Goal: Navigation & Orientation: Find specific page/section

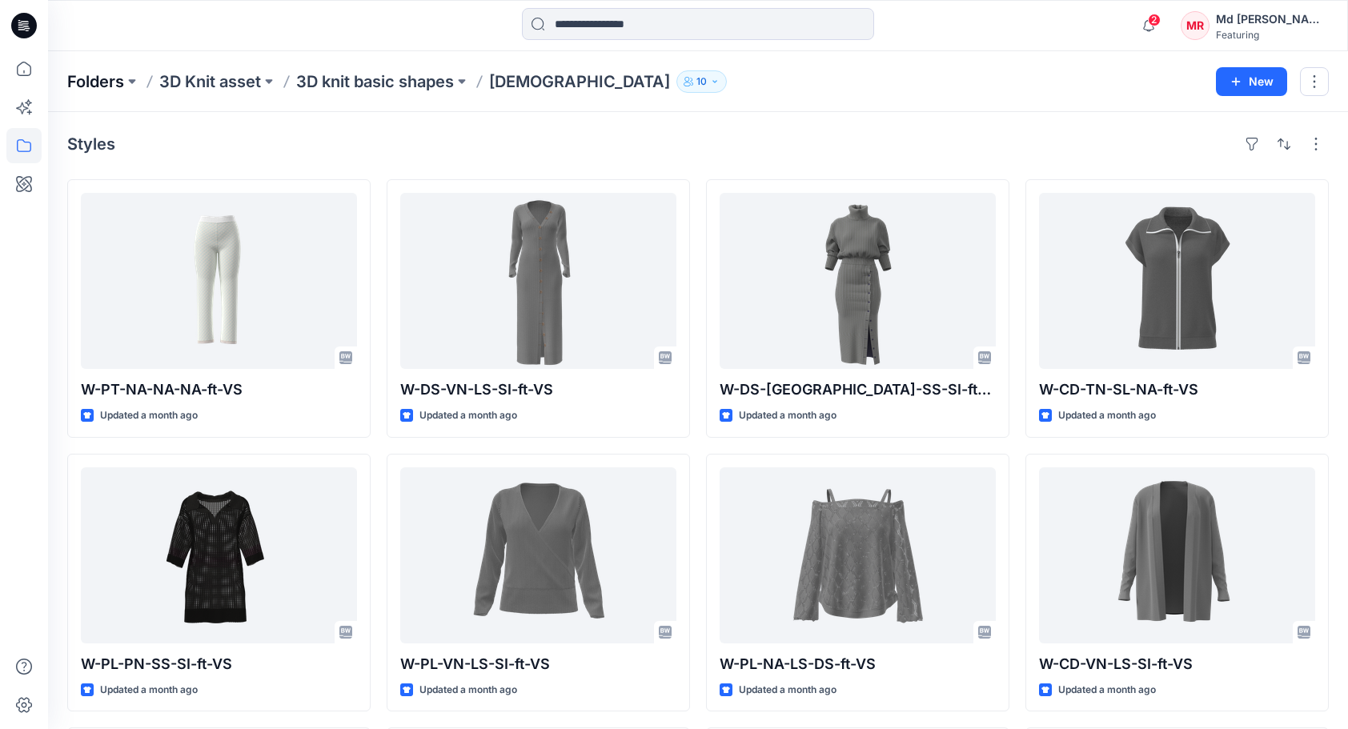
click at [104, 86] on p "Folders" at bounding box center [95, 81] width 57 height 22
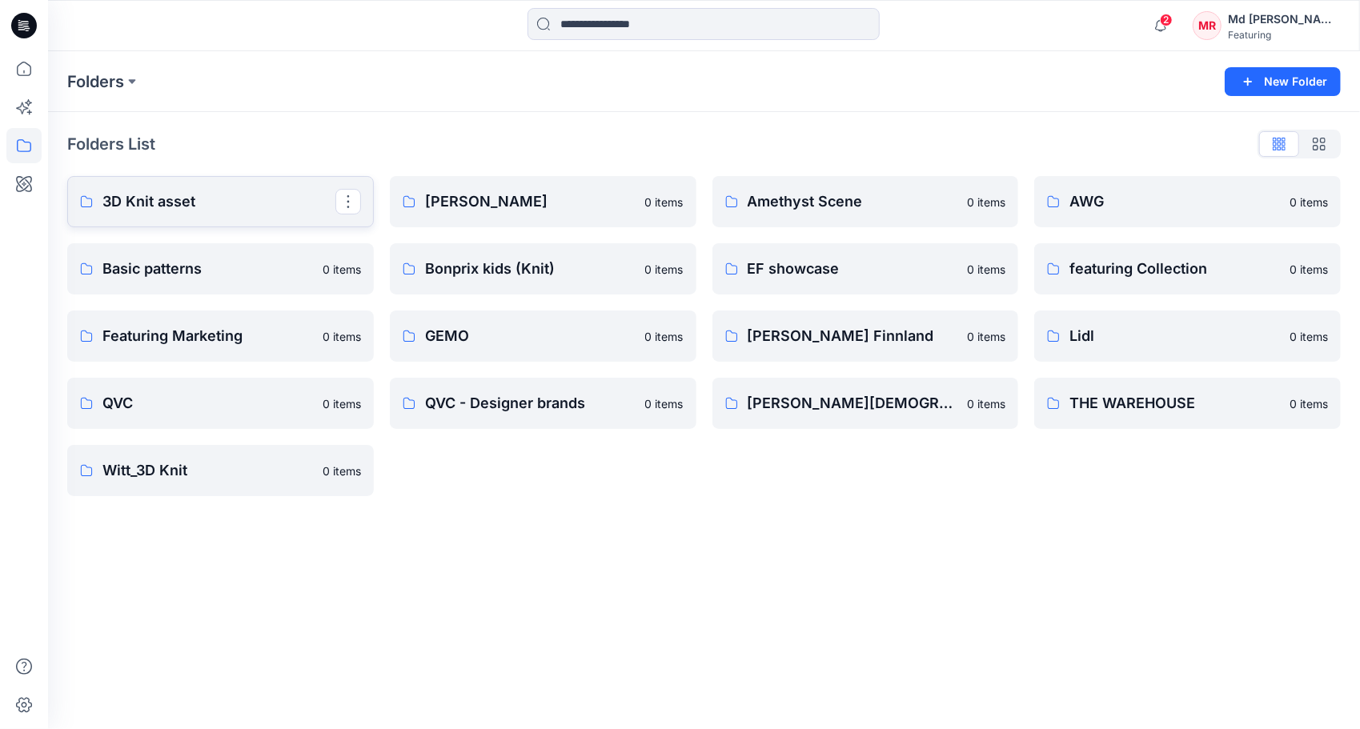
click at [179, 202] on p "3D Knit asset" at bounding box center [218, 202] width 233 height 22
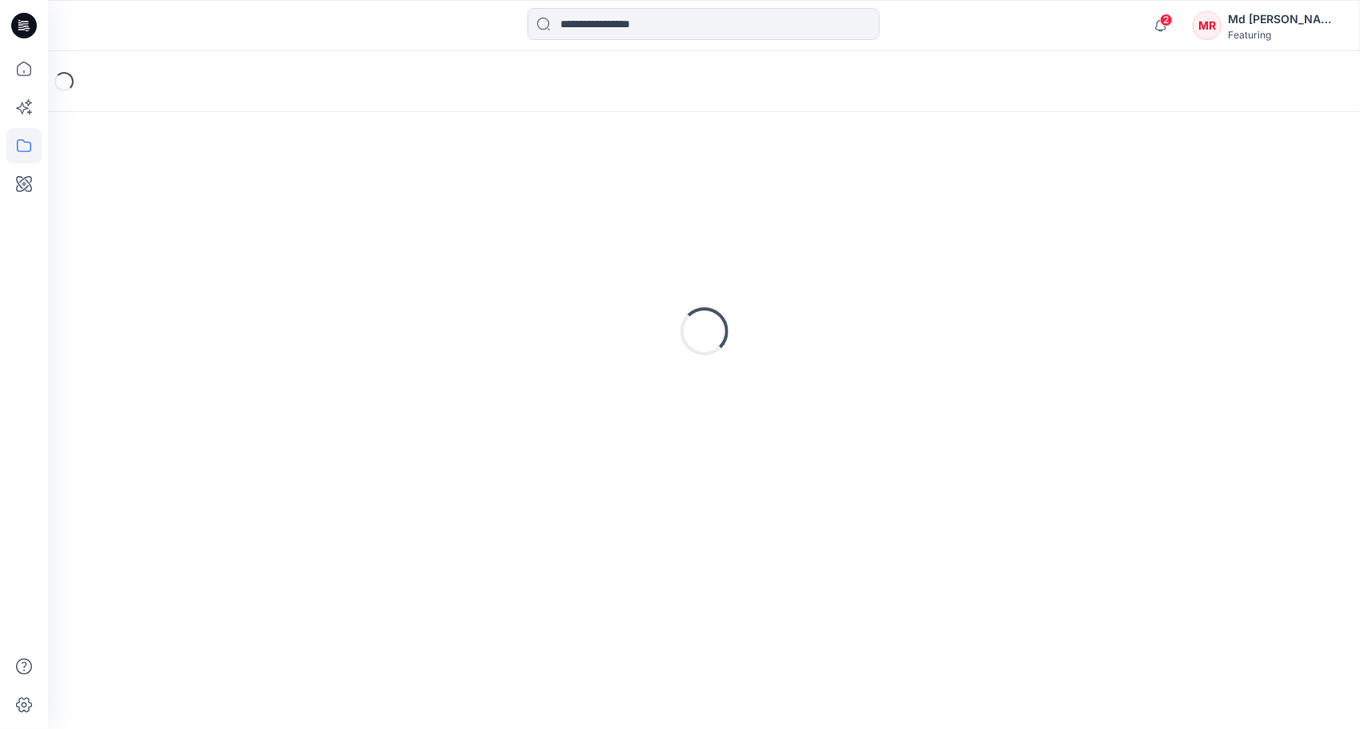
click at [179, 202] on div "Loading..." at bounding box center [704, 331] width 1274 height 400
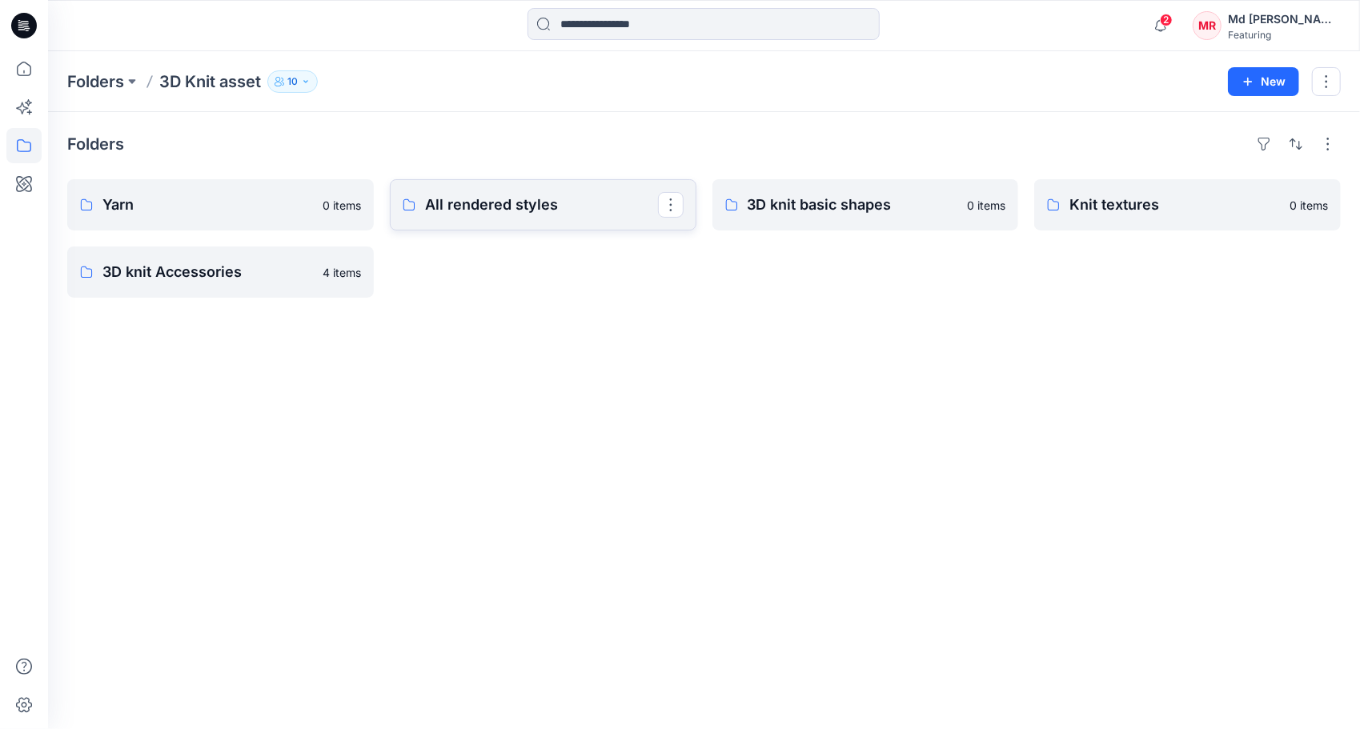
click at [535, 206] on p "All rendered styles" at bounding box center [541, 205] width 233 height 22
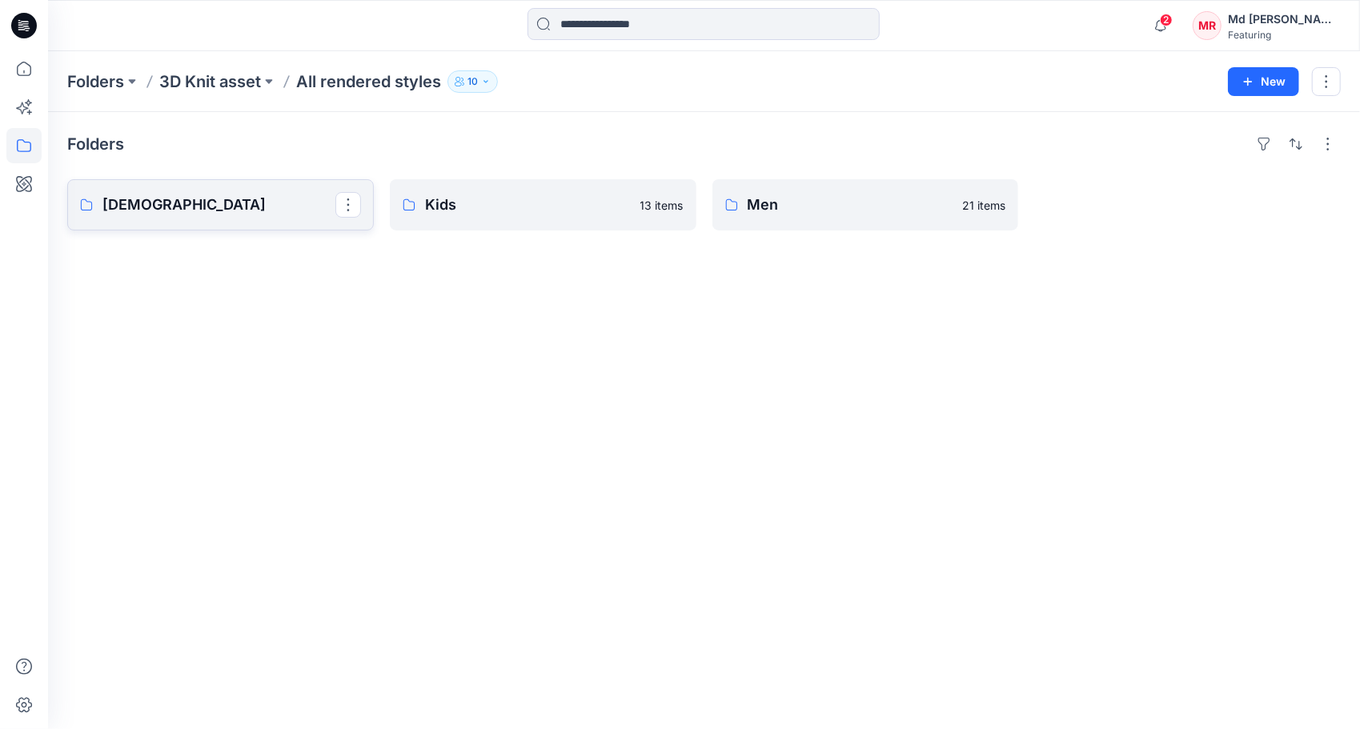
click at [175, 219] on link "[DEMOGRAPHIC_DATA]" at bounding box center [220, 204] width 307 height 51
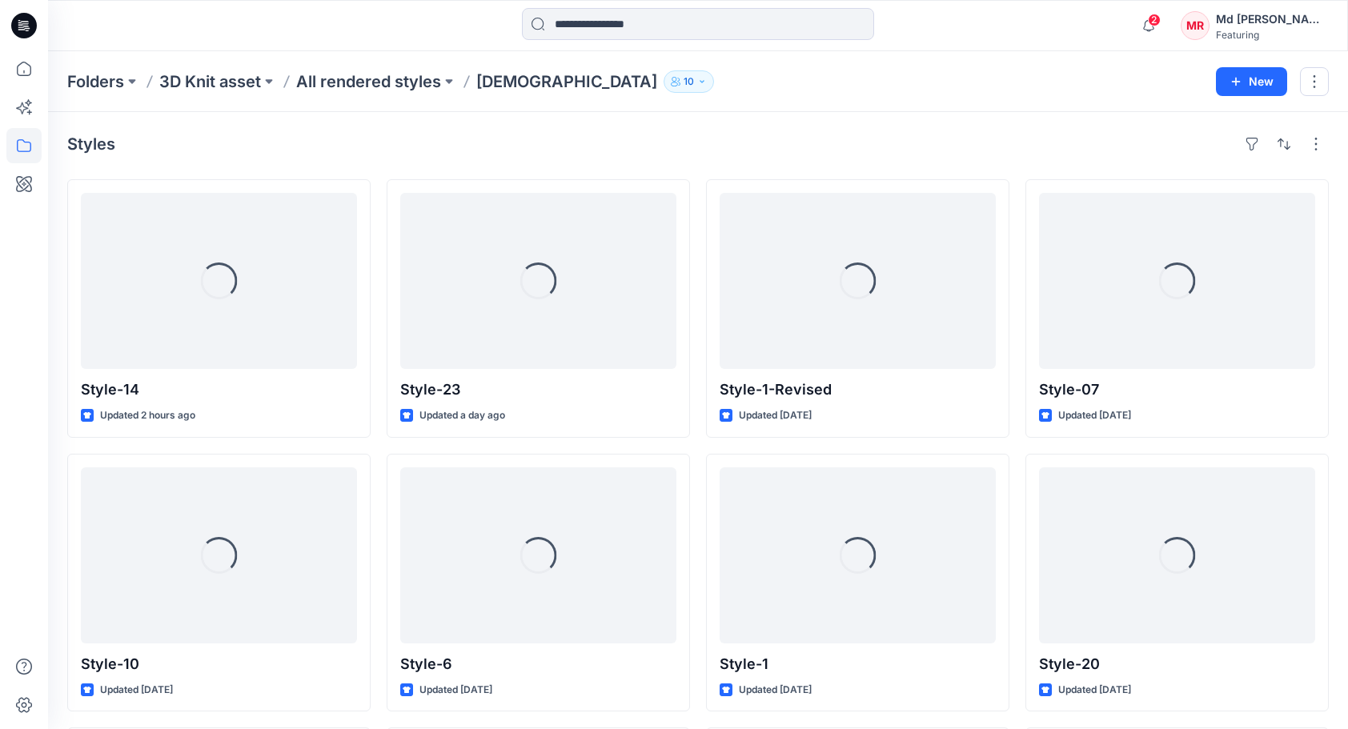
click at [759, 139] on div "Styles" at bounding box center [698, 144] width 1262 height 26
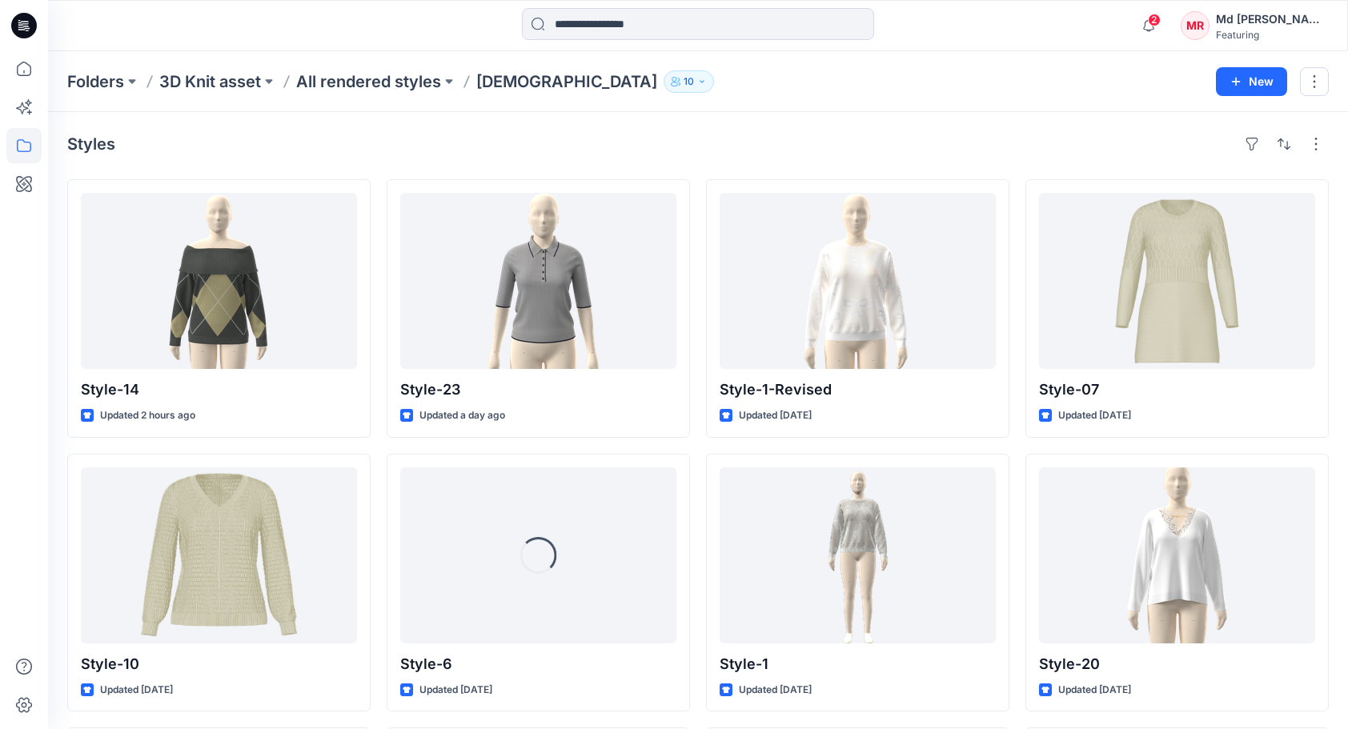
click at [792, 135] on div "Styles" at bounding box center [698, 144] width 1262 height 26
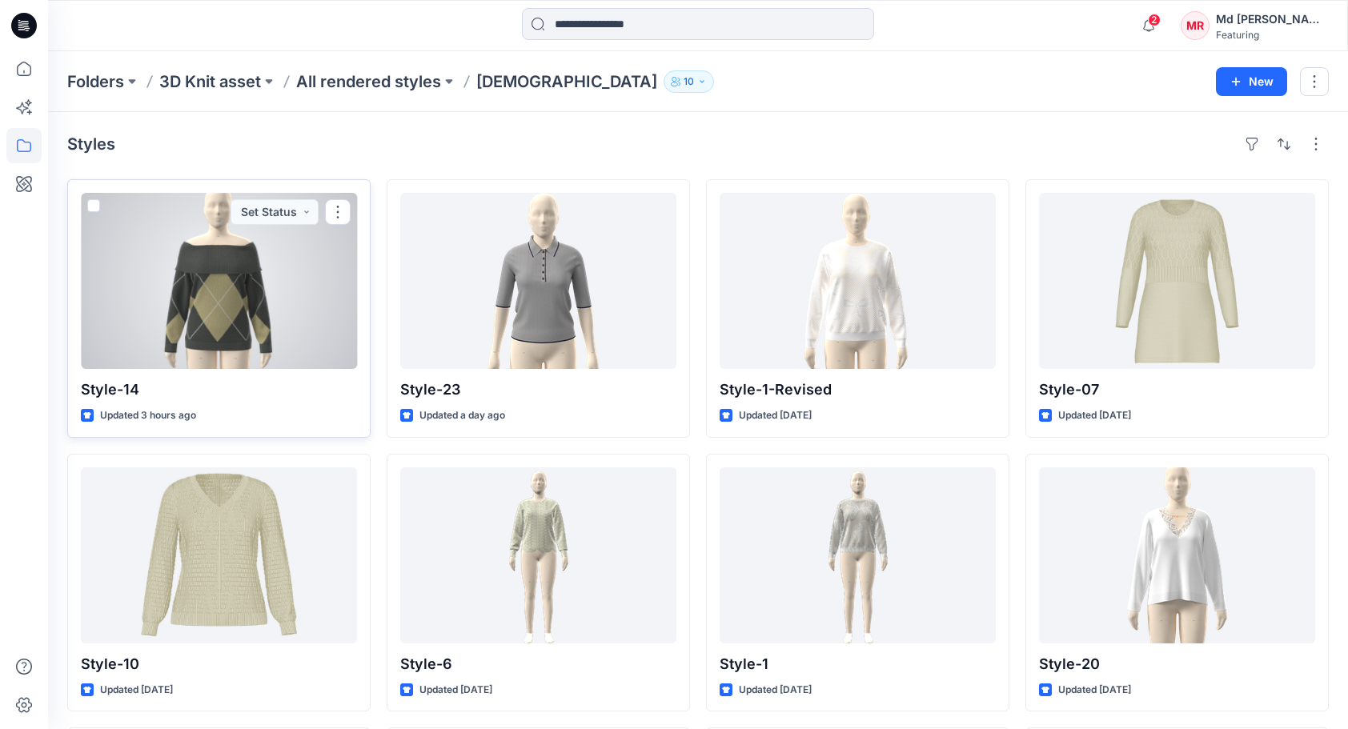
click at [176, 299] on div at bounding box center [219, 281] width 276 height 176
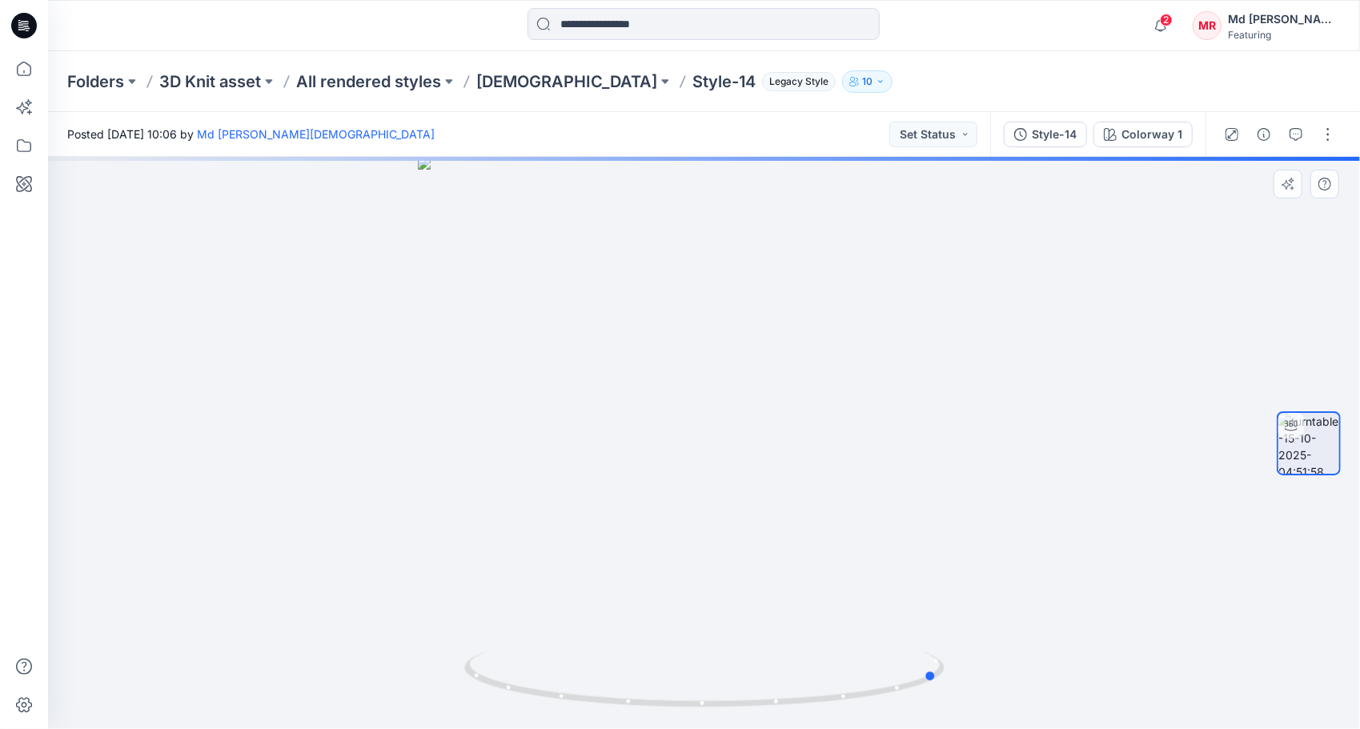
drag, startPoint x: 713, startPoint y: 709, endPoint x: 953, endPoint y: 695, distance: 240.6
click at [953, 695] on div at bounding box center [704, 443] width 1312 height 572
click at [1173, 21] on span "2" at bounding box center [1166, 20] width 13 height 13
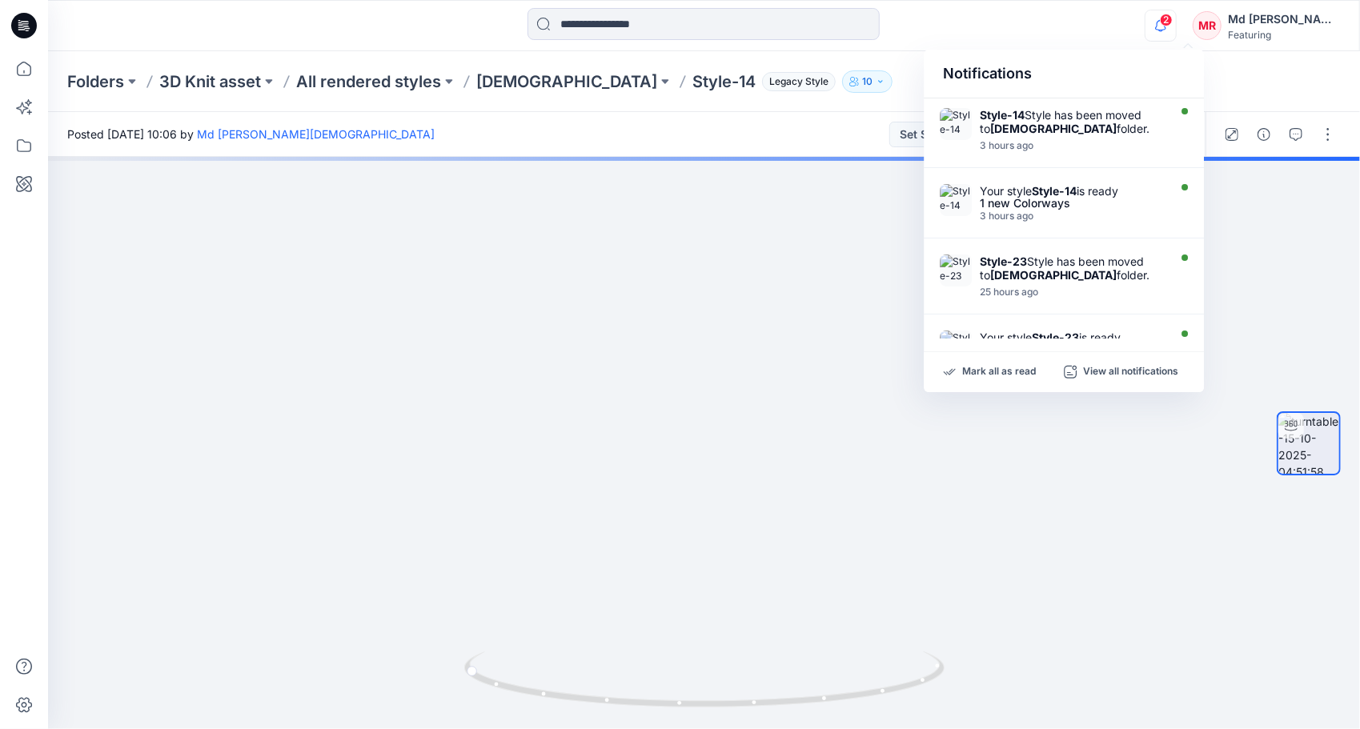
click at [1173, 21] on span "2" at bounding box center [1166, 20] width 13 height 13
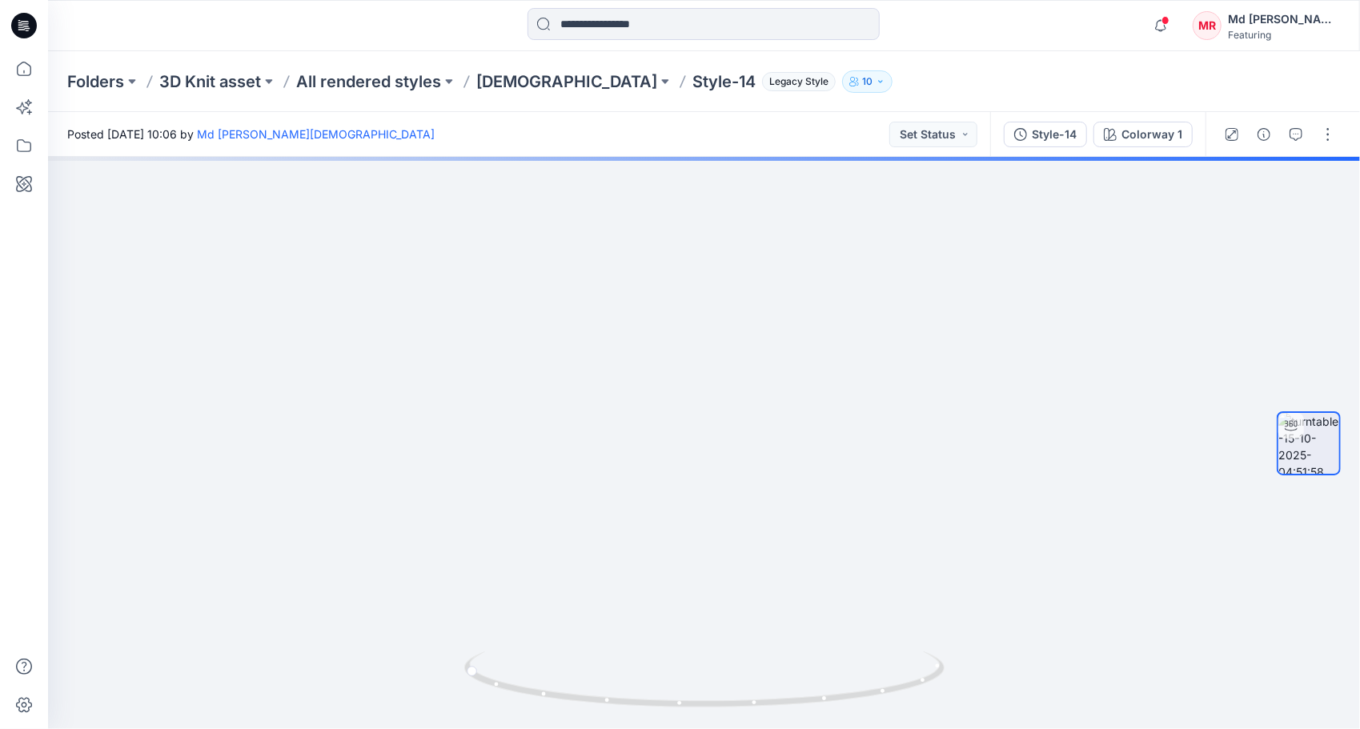
click at [938, 26] on div at bounding box center [704, 25] width 656 height 35
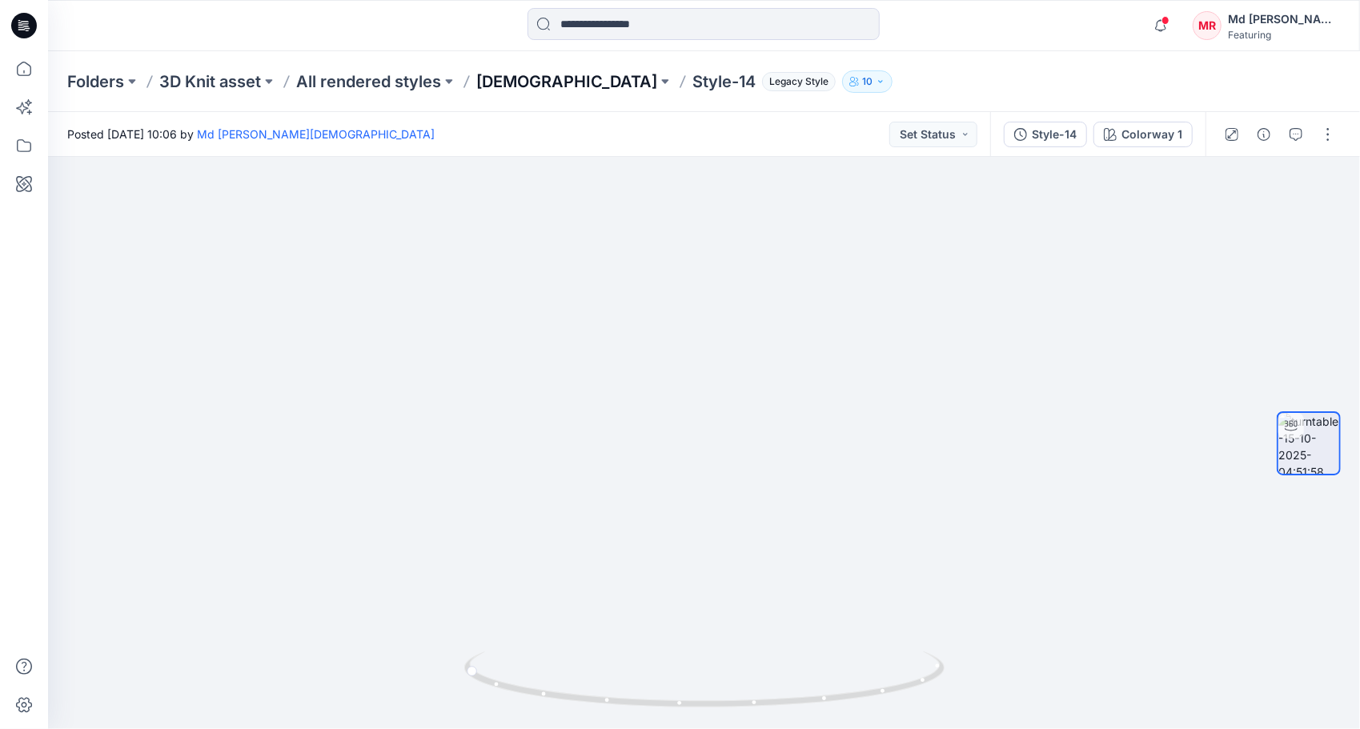
click at [490, 84] on p "[DEMOGRAPHIC_DATA]" at bounding box center [566, 81] width 181 height 22
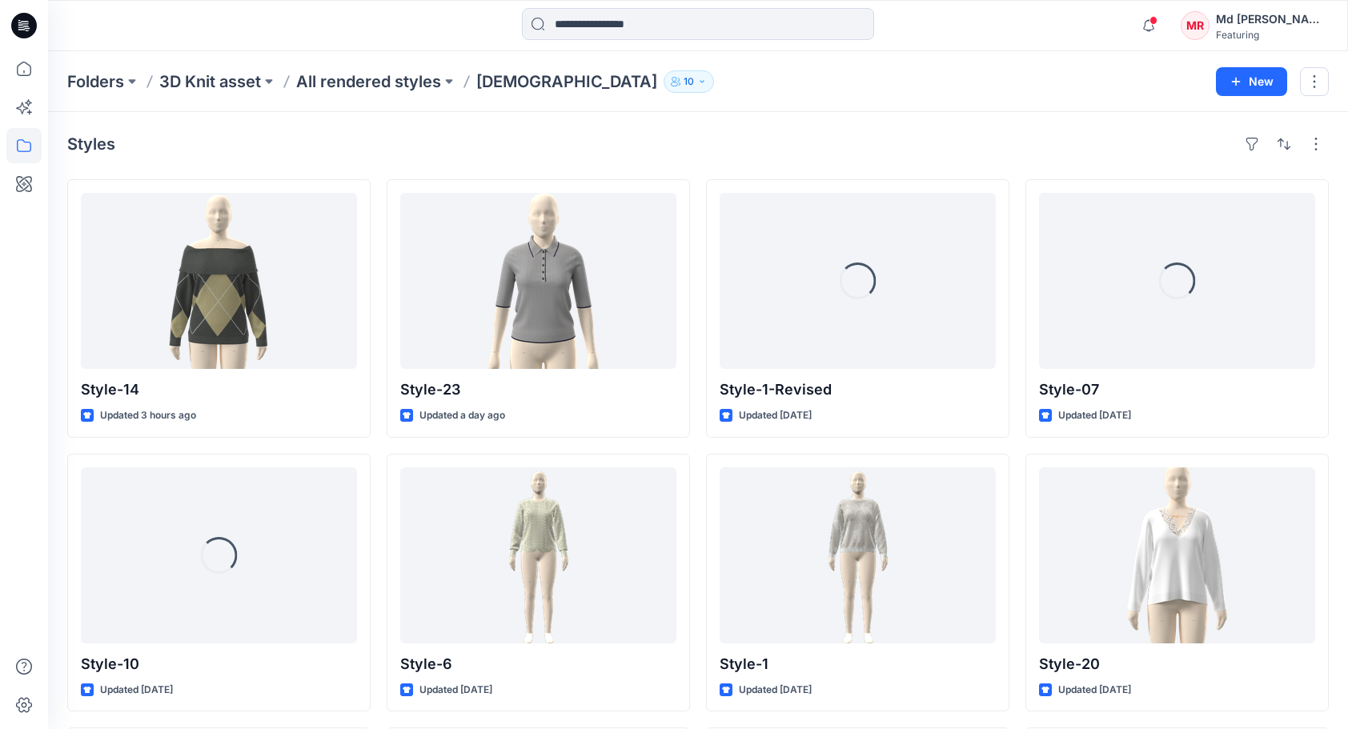
click at [922, 101] on div "Folders 3D Knit asset All rendered styles [DEMOGRAPHIC_DATA] 10 New" at bounding box center [698, 81] width 1300 height 61
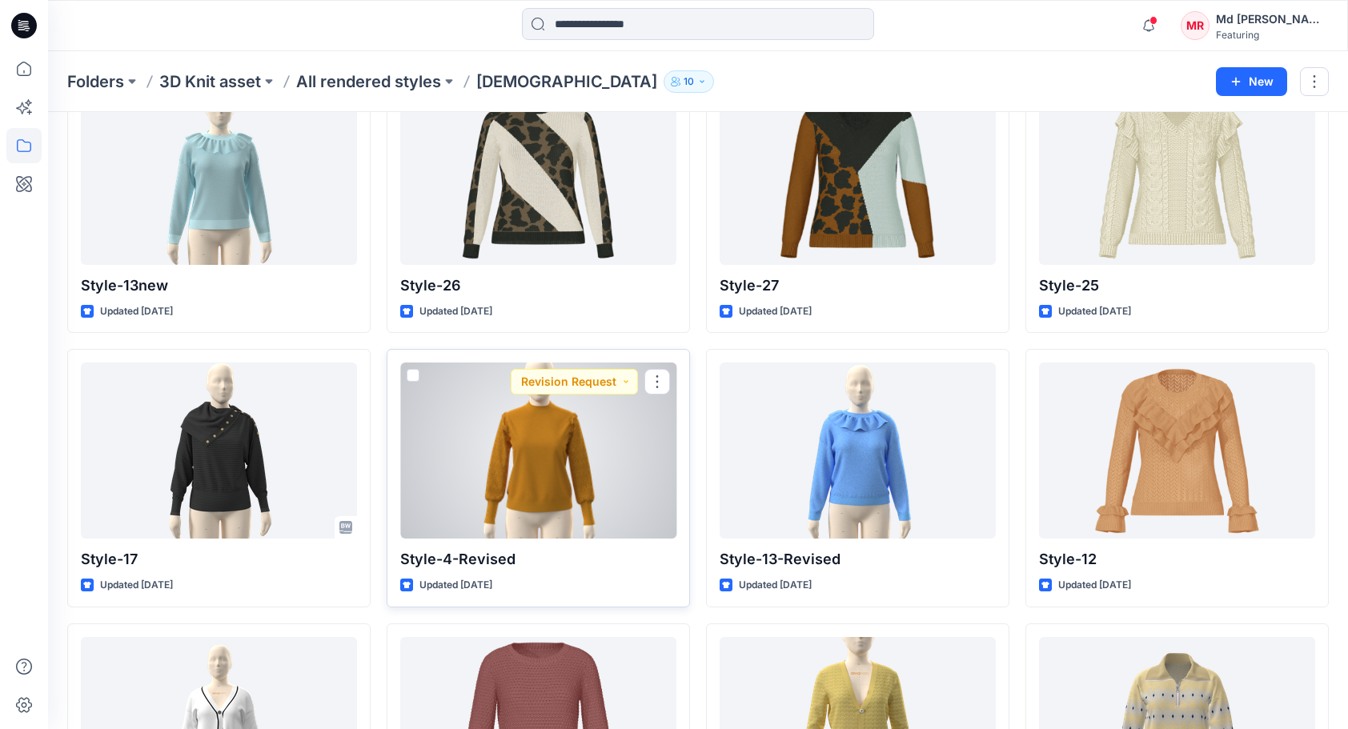
scroll to position [961, 0]
